Goal: Task Accomplishment & Management: Use online tool/utility

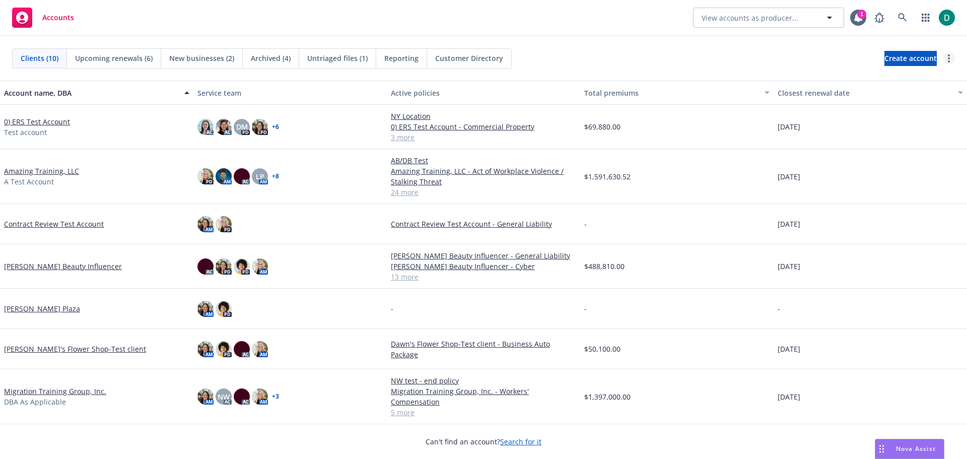
click at [948, 57] on link "more" at bounding box center [949, 58] width 12 height 12
click at [883, 79] on link "Bulk update account servicing teams" at bounding box center [871, 79] width 167 height 20
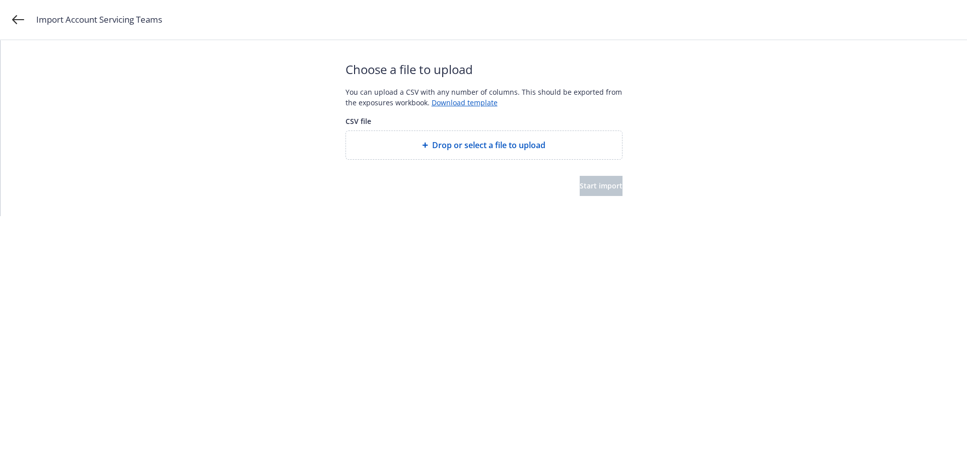
click at [448, 146] on span "Drop or select a file to upload" at bounding box center [488, 145] width 113 height 12
click at [580, 189] on span "Start import" at bounding box center [601, 186] width 43 height 10
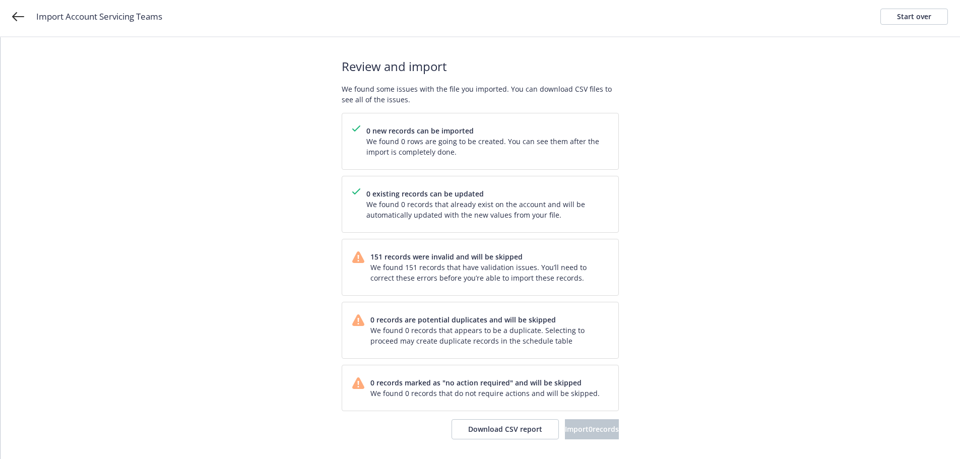
scroll to position [4, 0]
click at [487, 428] on span "Download CSV report" at bounding box center [505, 429] width 74 height 10
